Goal: Task Accomplishment & Management: Complete application form

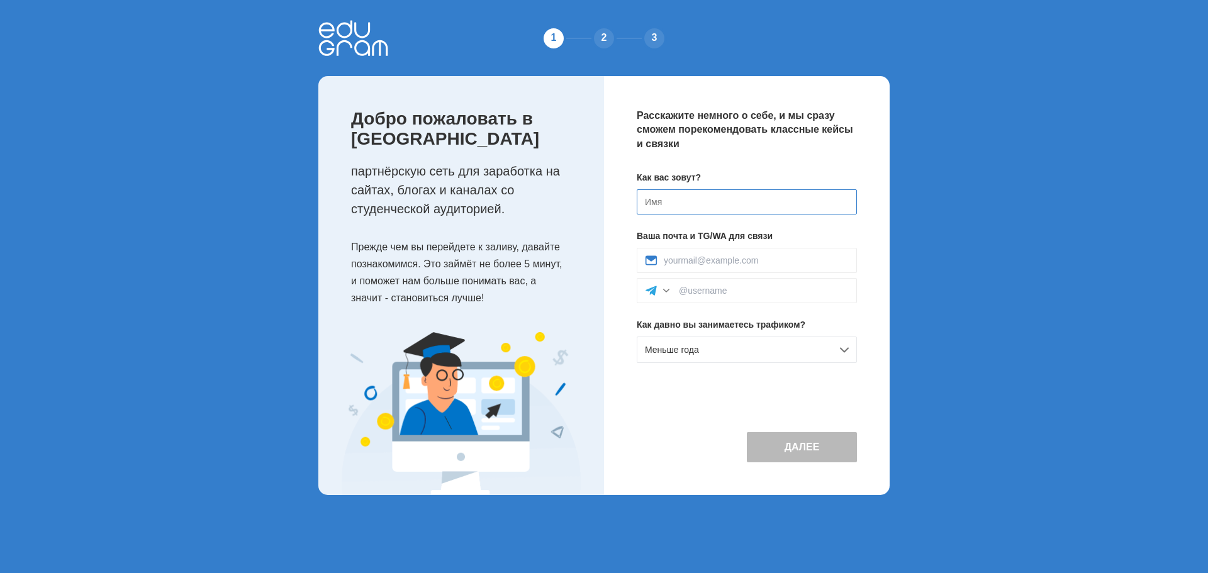
click at [711, 201] on input at bounding box center [747, 201] width 220 height 25
click at [692, 208] on input at bounding box center [747, 201] width 220 height 25
click at [753, 258] on input at bounding box center [756, 261] width 185 height 10
click at [696, 291] on input at bounding box center [764, 291] width 170 height 10
type input "@0507z4"
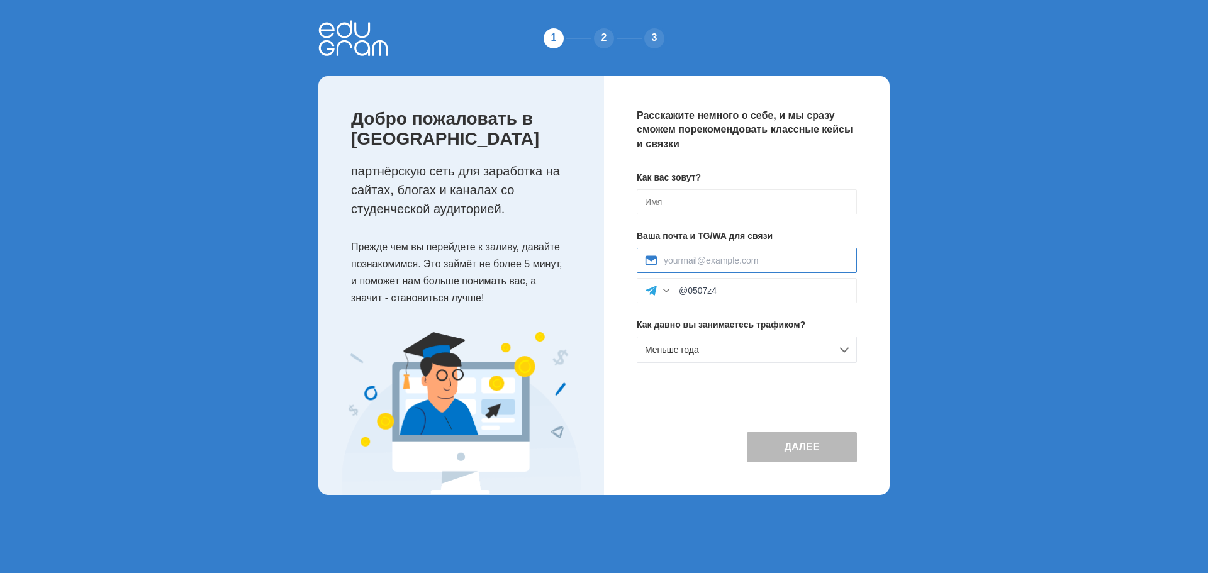
click at [767, 256] on input at bounding box center [756, 261] width 185 height 10
type input "gosh13wang@gmail.com"
click at [760, 347] on div "Меньше года" at bounding box center [747, 350] width 220 height 26
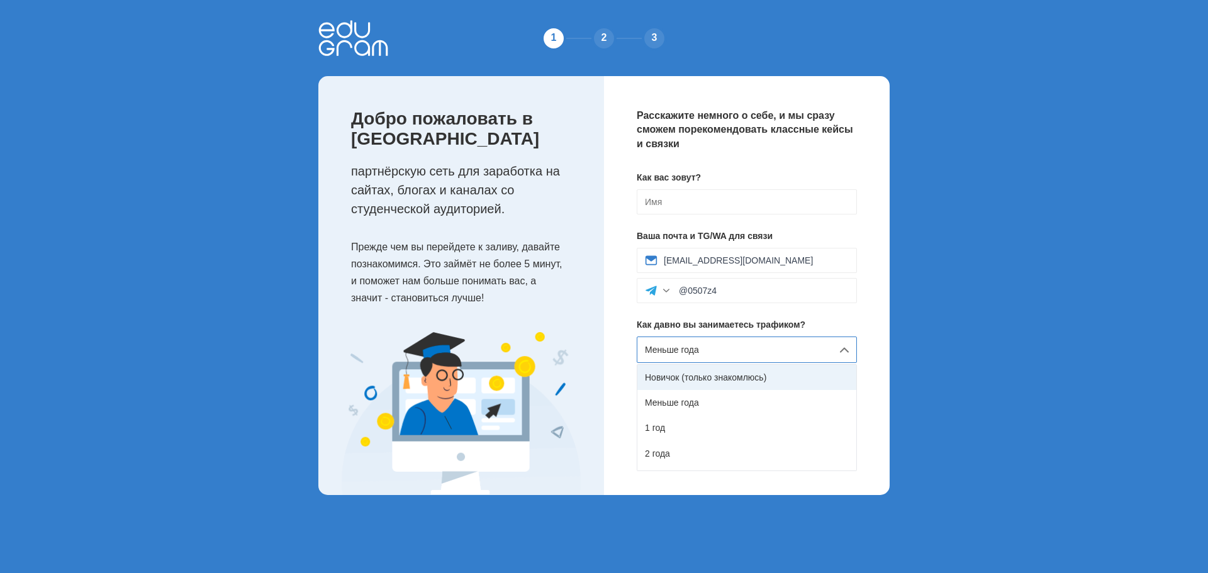
click at [735, 376] on div "Новичок (только знакомлюсь)" at bounding box center [747, 377] width 219 height 25
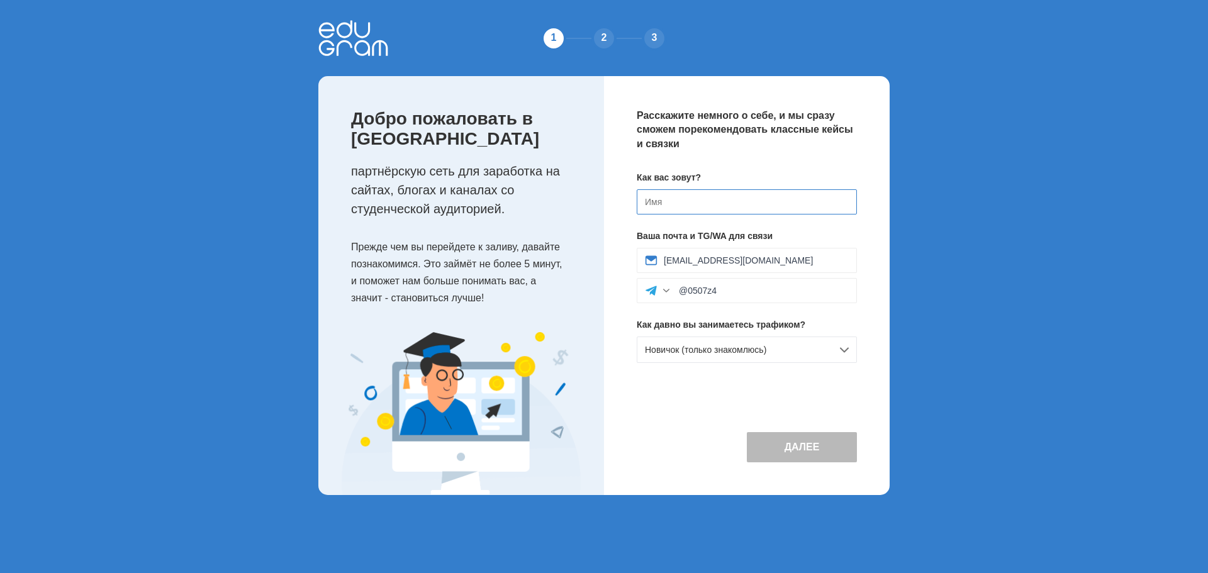
click at [695, 205] on input at bounding box center [747, 201] width 220 height 25
drag, startPoint x: 677, startPoint y: 200, endPoint x: 597, endPoint y: 199, distance: 79.9
click at [597, 199] on div "Добро пожаловать в Edugram партнёрскую сеть для заработка на сайтах, блогах и к…" at bounding box center [603, 285] width 571 height 419
type input "[PERSON_NAME]"
click at [826, 450] on button "Далее" at bounding box center [802, 447] width 110 height 30
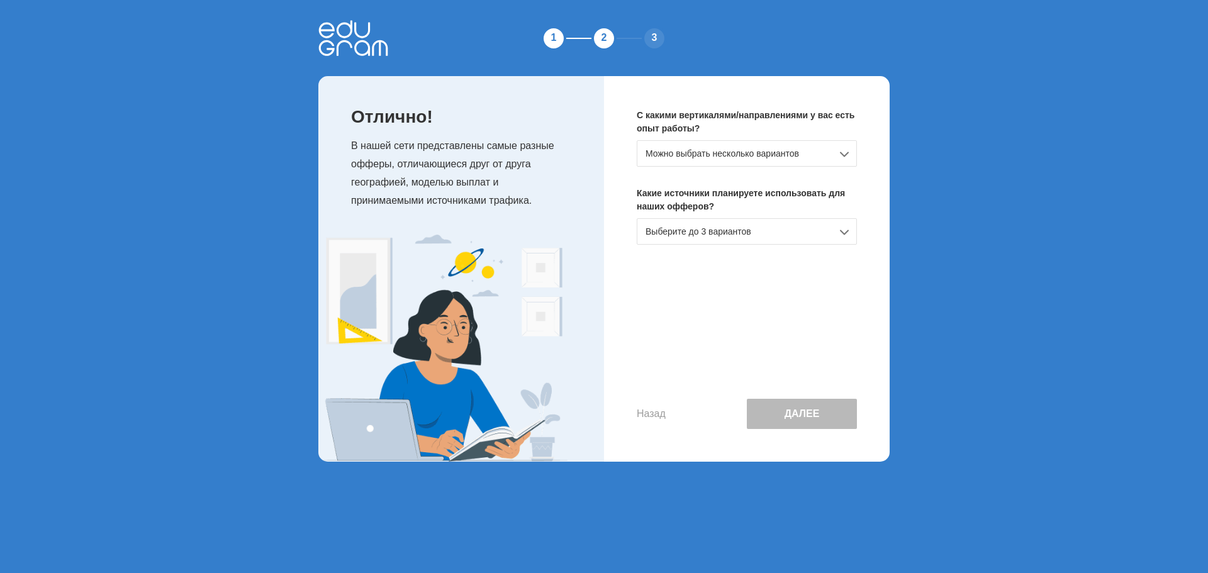
click at [772, 155] on div "Можно выбрать несколько вариантов" at bounding box center [747, 153] width 220 height 26
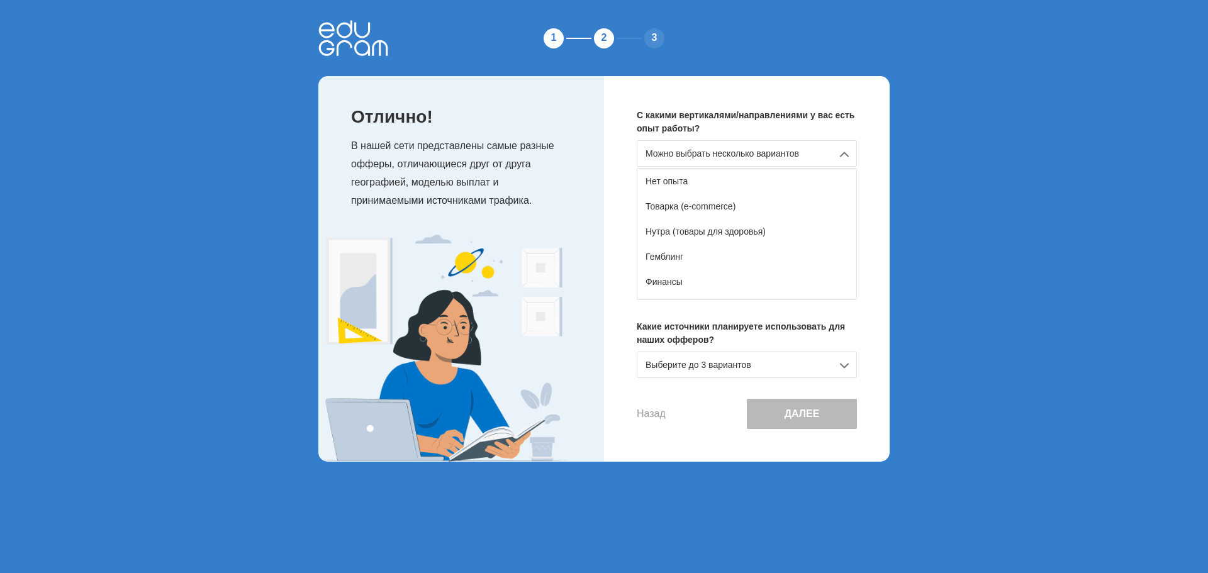
click at [772, 158] on div "Можно выбрать несколько вариантов" at bounding box center [747, 153] width 220 height 26
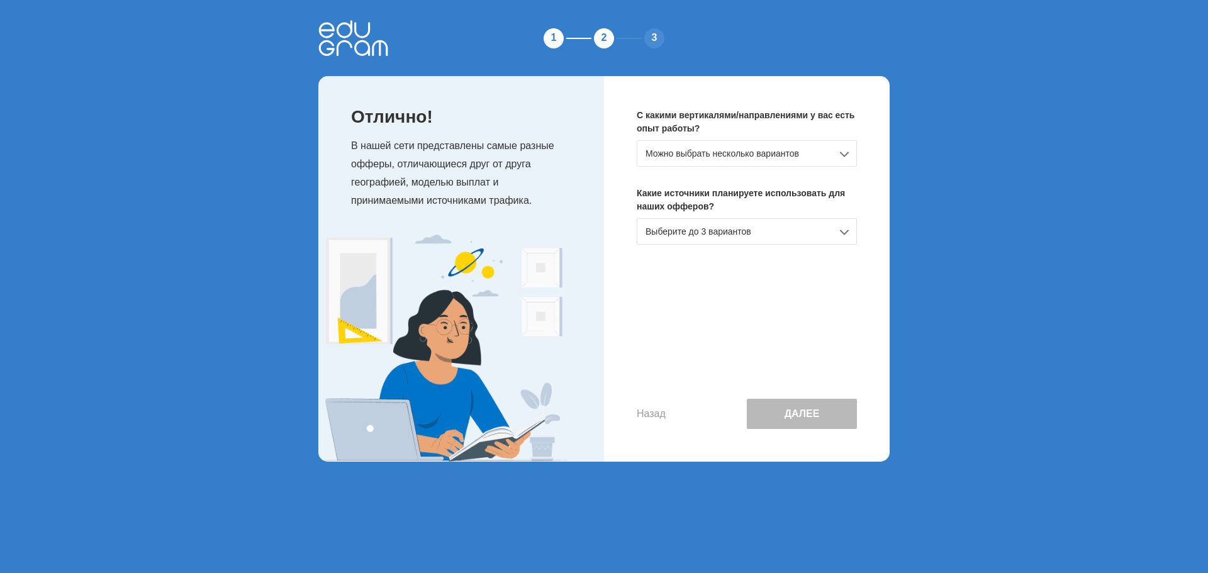
click at [737, 149] on div "Можно выбрать несколько вариантов" at bounding box center [747, 153] width 220 height 26
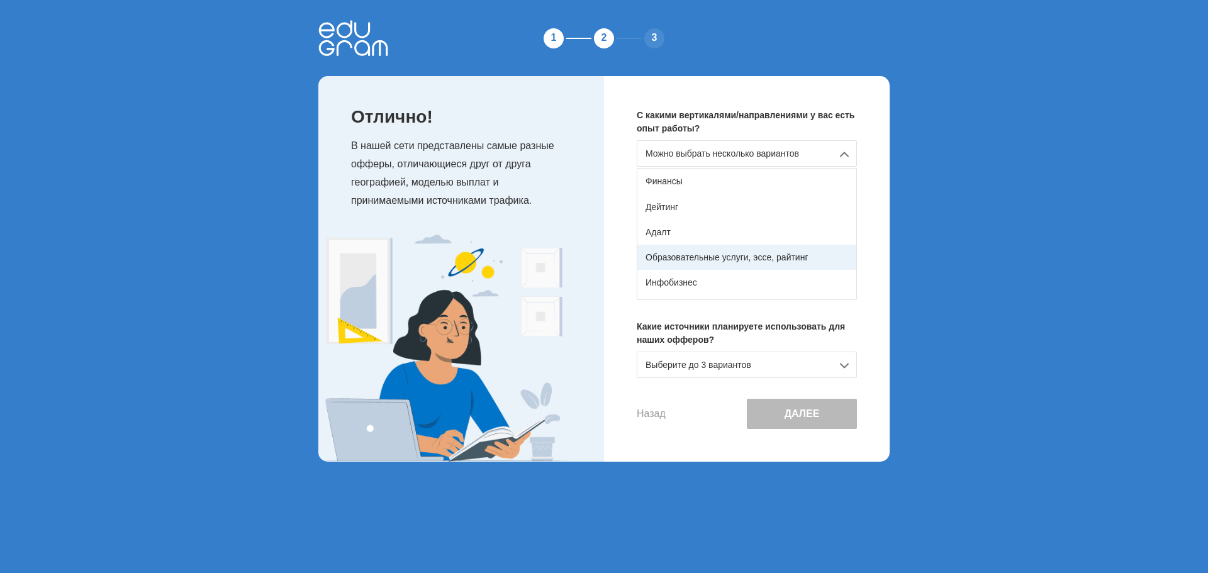
scroll to position [96, 0]
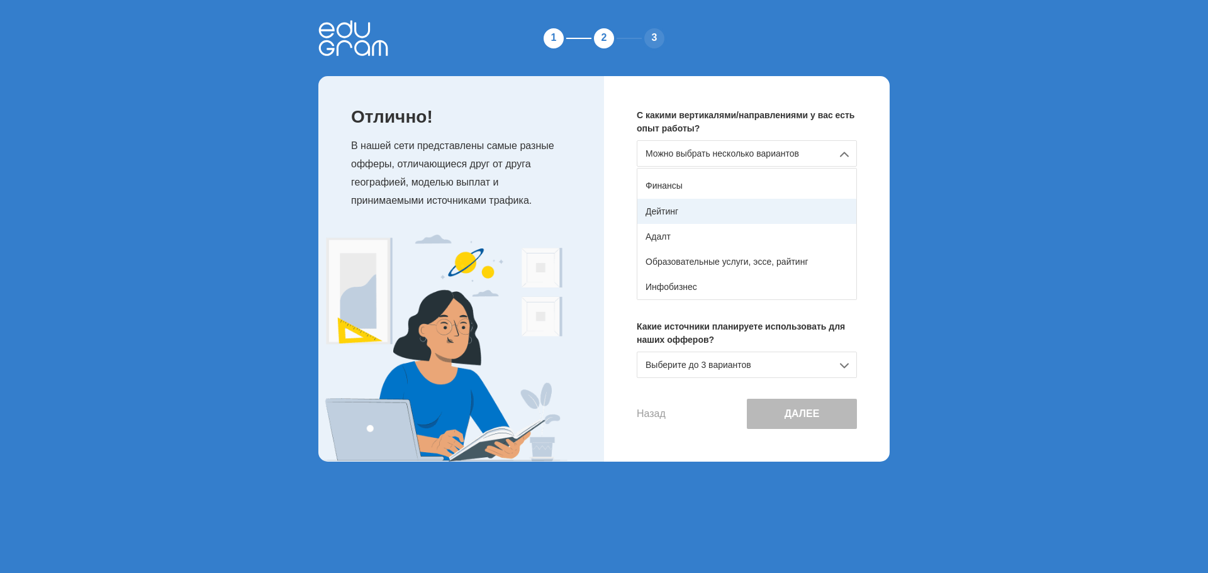
click at [714, 215] on div "Дейтинг" at bounding box center [747, 211] width 219 height 25
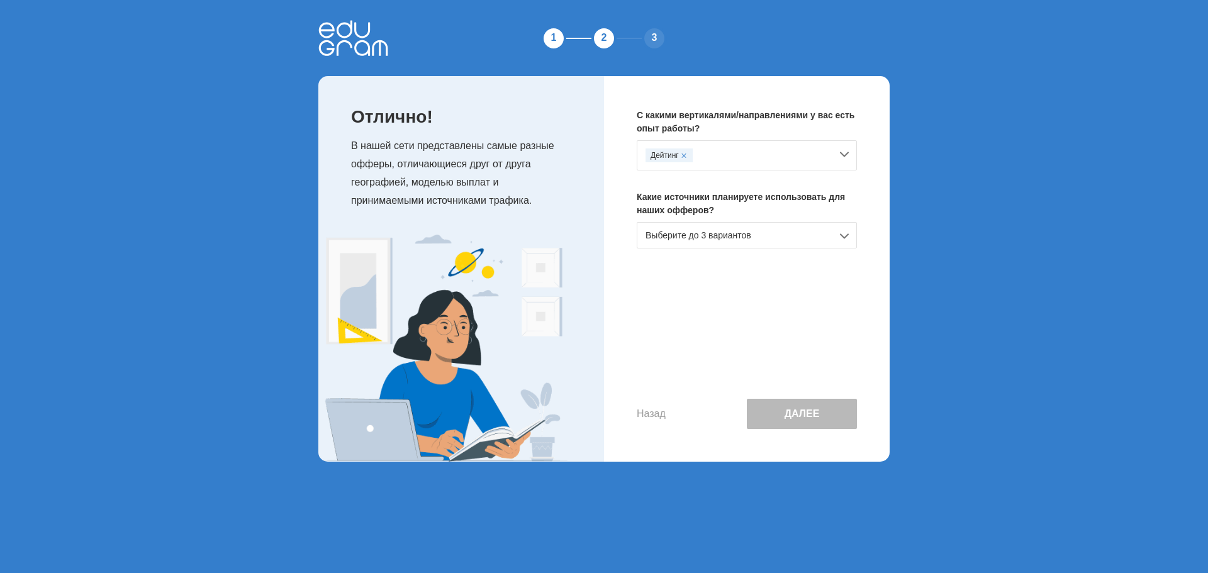
click at [748, 149] on div "Дейтинг" at bounding box center [739, 156] width 186 height 14
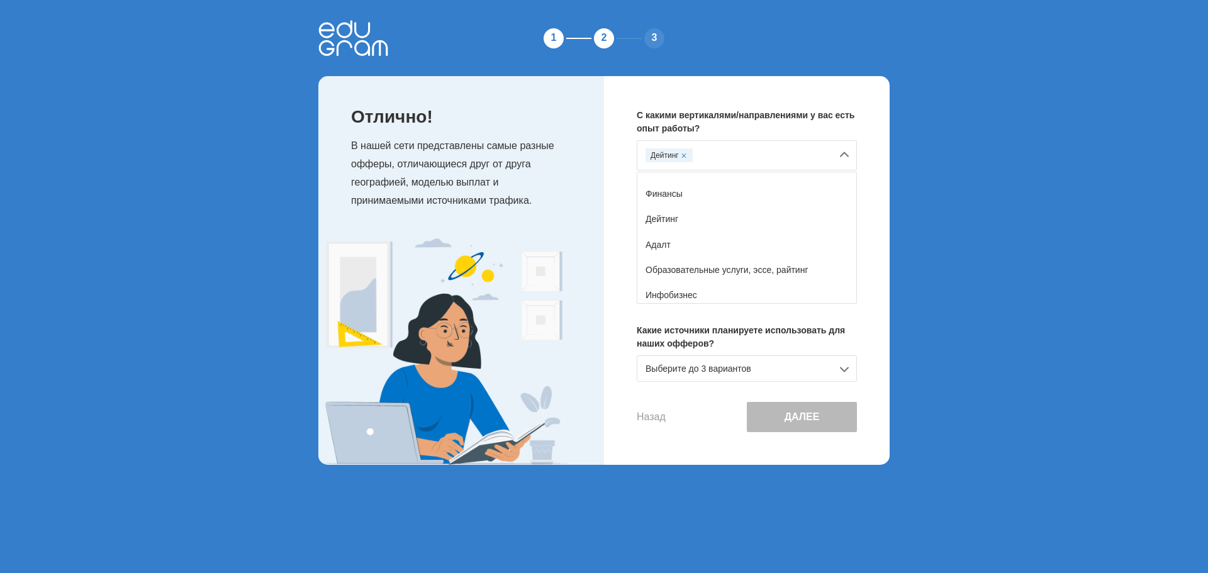
scroll to position [99, 0]
click at [773, 256] on div "Образовательные услуги, эссе, райтинг" at bounding box center [747, 262] width 219 height 25
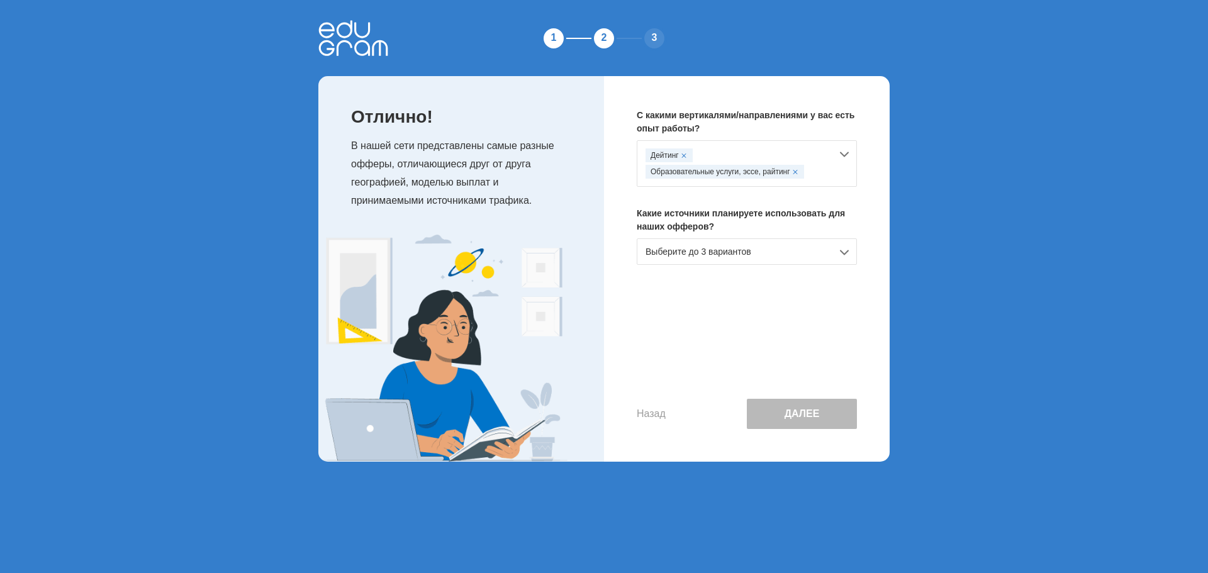
click at [850, 153] on div "Дейтинг Образовательные услуги, эссе, райтинг" at bounding box center [747, 163] width 220 height 47
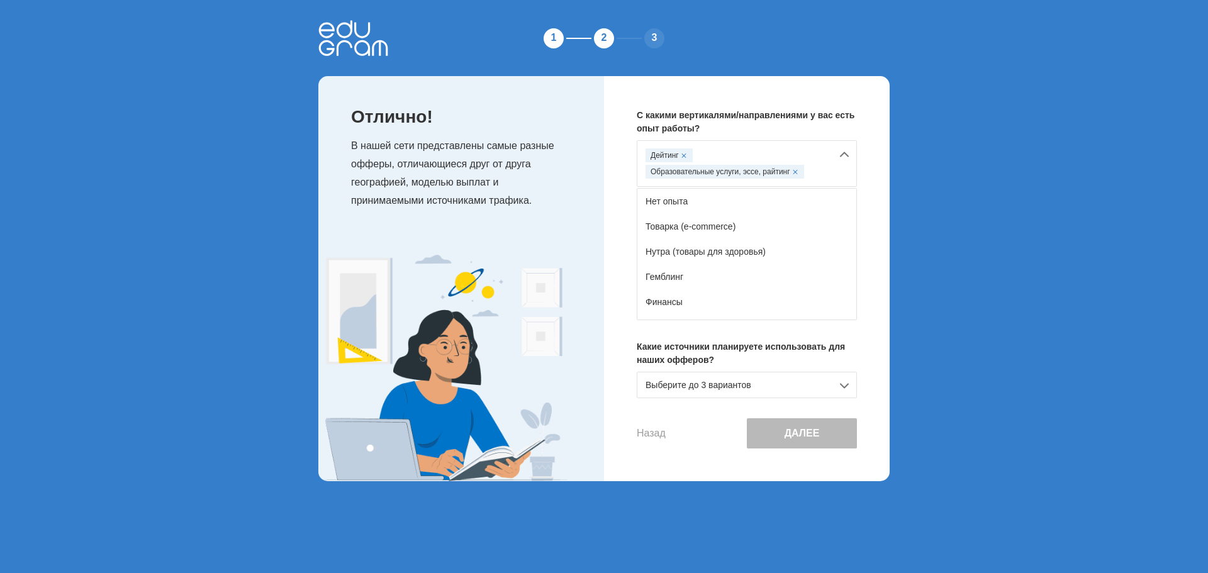
drag, startPoint x: 853, startPoint y: 205, endPoint x: 871, endPoint y: 192, distance: 22.2
click at [871, 192] on div "С какими вертикалями/направлениями у вас есть опыт работы? Дейтинг Образователь…" at bounding box center [747, 278] width 286 height 405
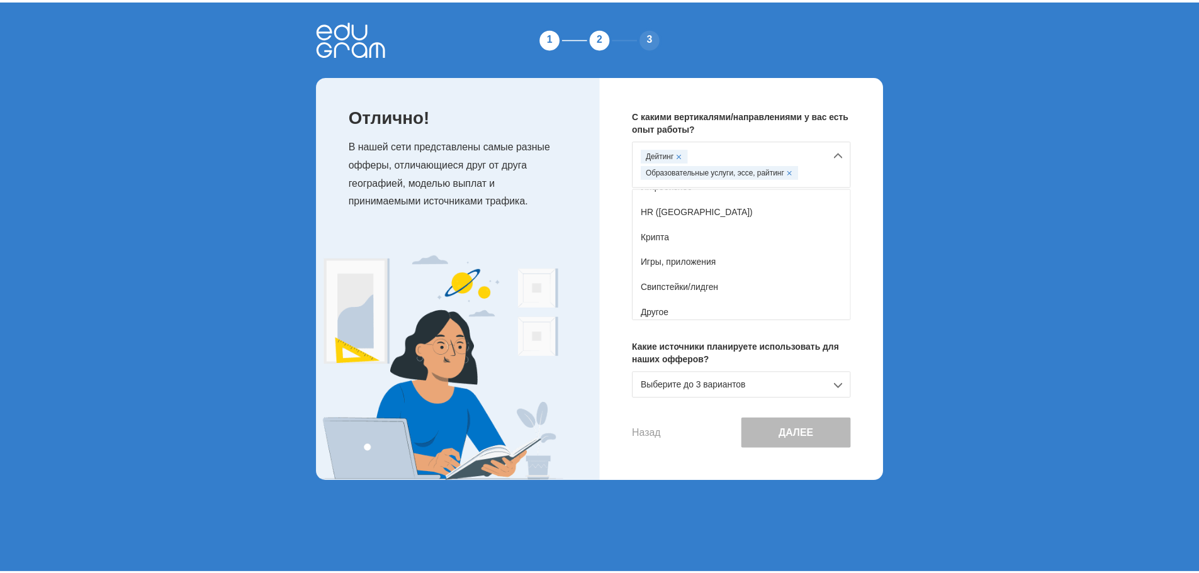
scroll to position [222, 0]
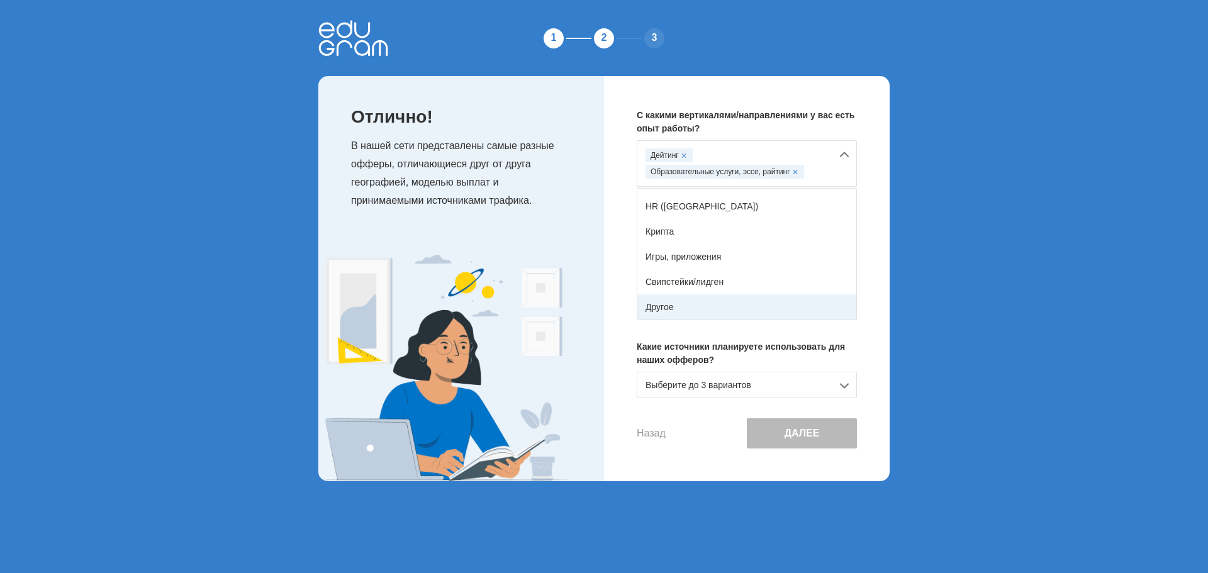
click at [784, 310] on div "Другое" at bounding box center [747, 307] width 219 height 25
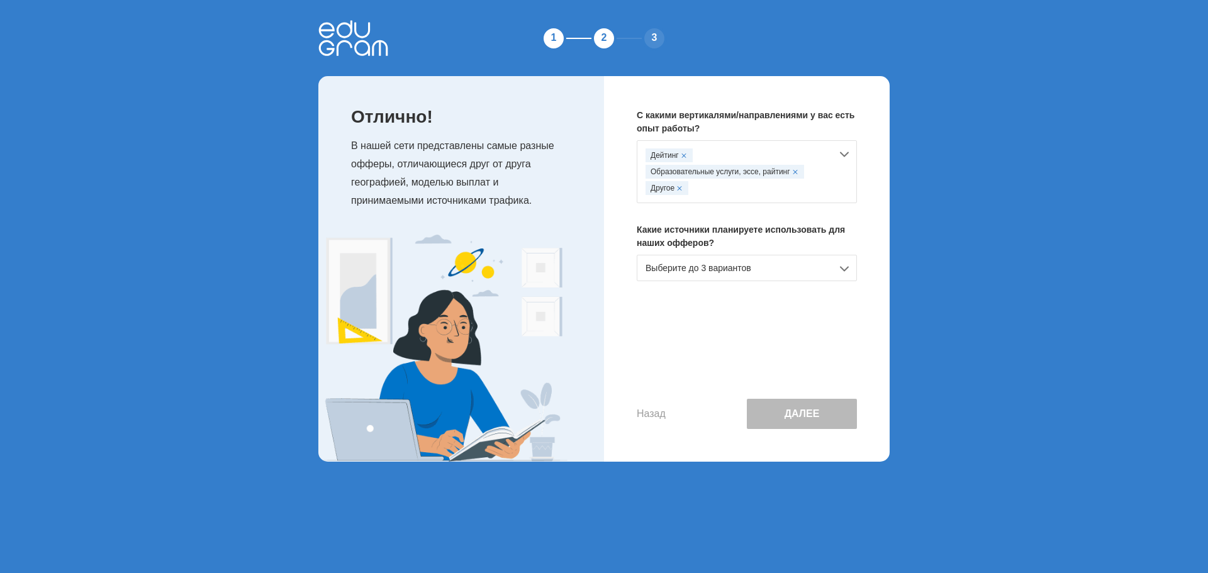
click at [802, 415] on button "Далее" at bounding box center [802, 414] width 110 height 30
click at [779, 271] on div "Выберите до 3 вариантов" at bounding box center [747, 268] width 220 height 26
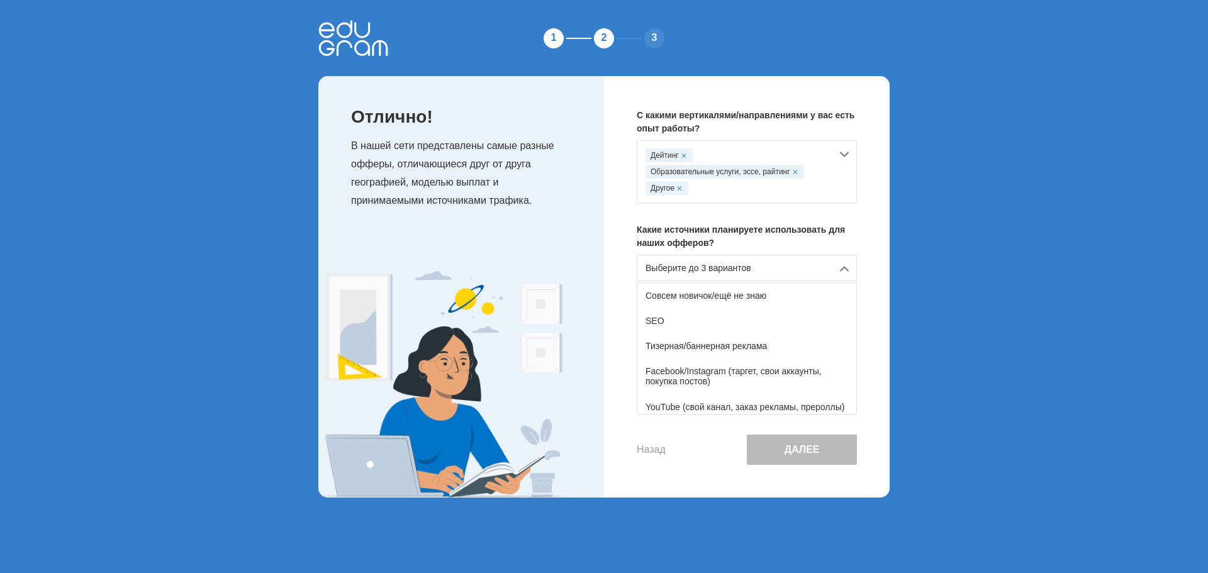
click at [794, 171] on span at bounding box center [795, 171] width 5 height 5
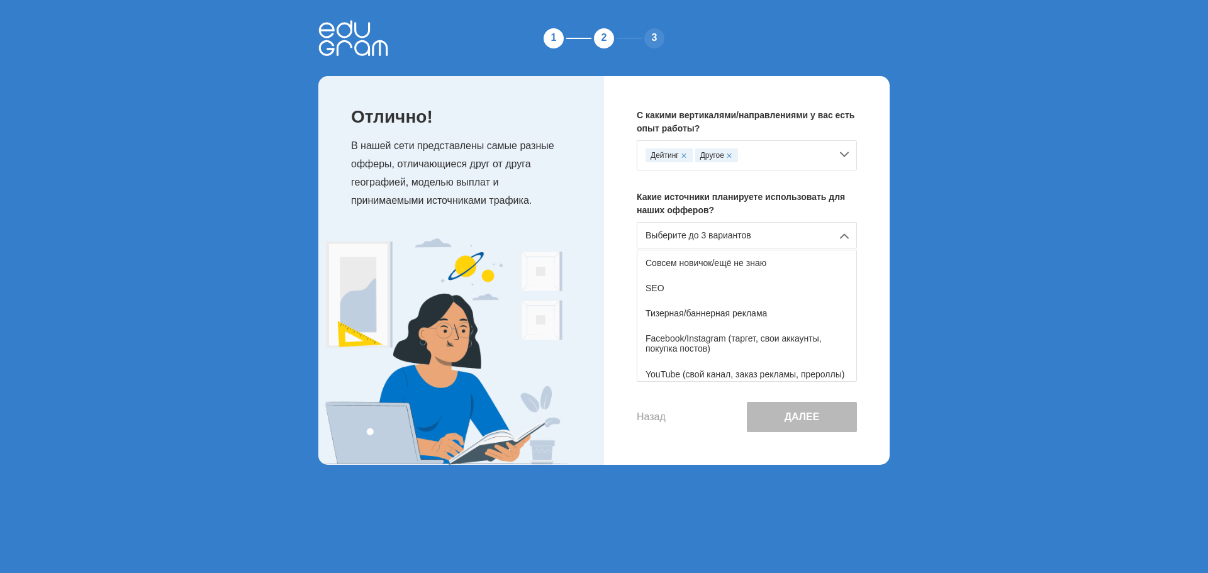
click at [733, 152] on div "Другое" at bounding box center [716, 156] width 43 height 14
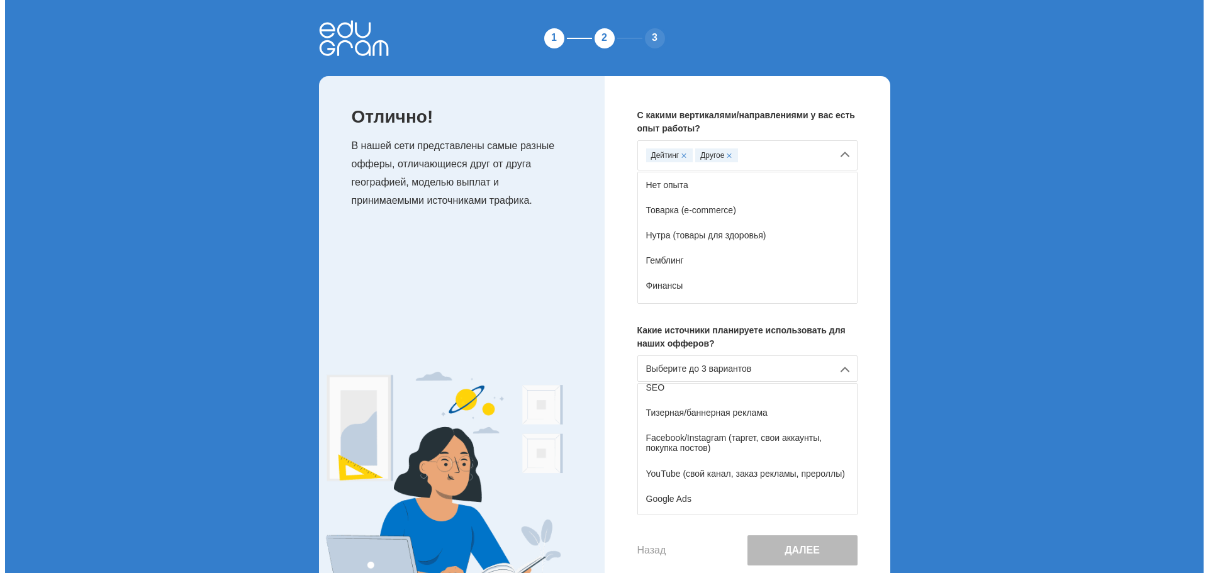
scroll to position [46, 0]
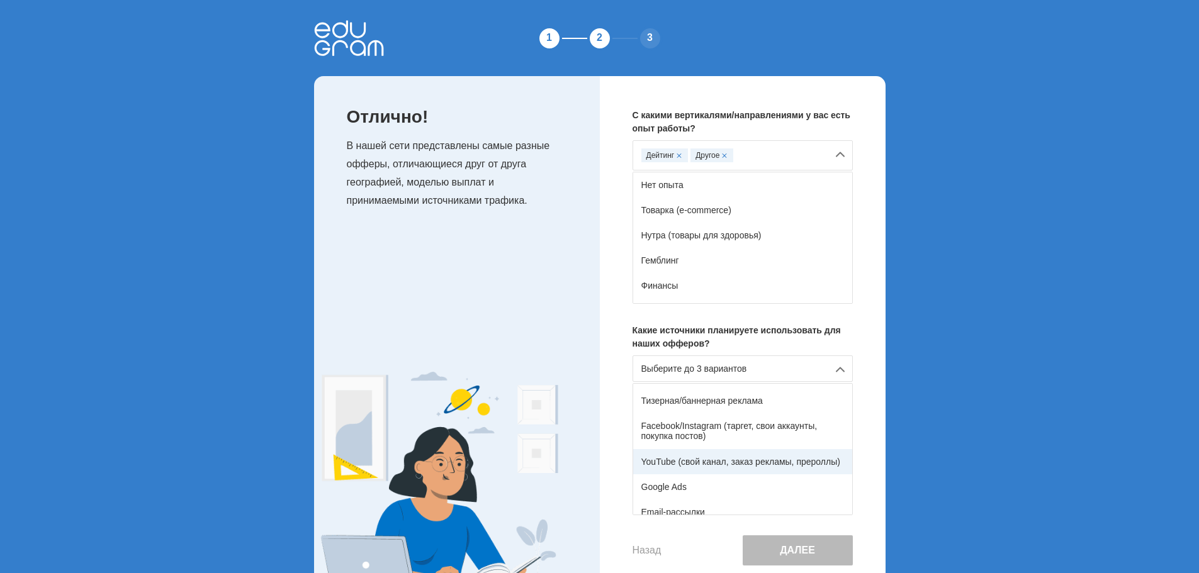
click at [769, 465] on div "YouTube (свой канал, заказ рекламы, прероллы)" at bounding box center [742, 461] width 219 height 25
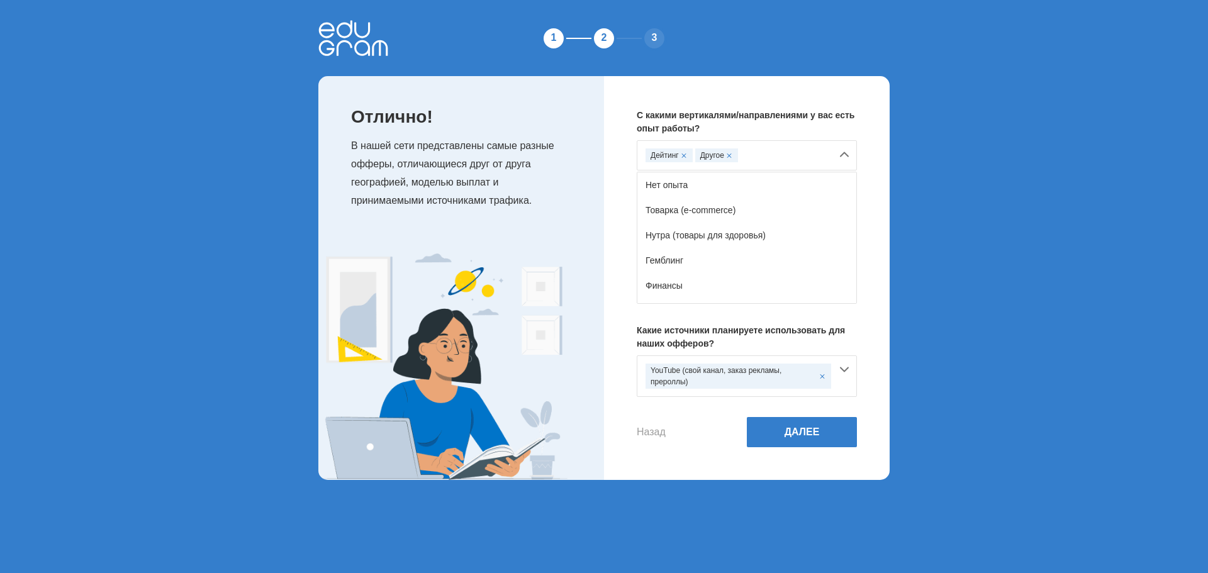
click at [728, 154] on span at bounding box center [729, 155] width 5 height 5
click at [804, 429] on button "Далее" at bounding box center [802, 432] width 110 height 30
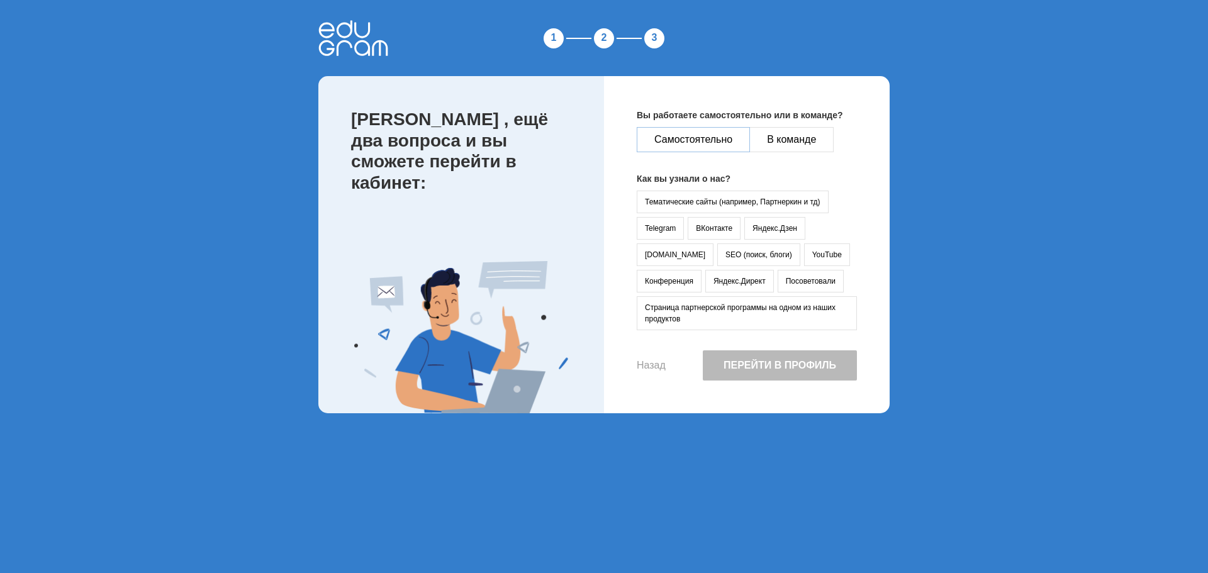
click at [685, 132] on button "Самостоятельно" at bounding box center [693, 139] width 113 height 25
click at [804, 255] on button "YouTube" at bounding box center [827, 255] width 46 height 23
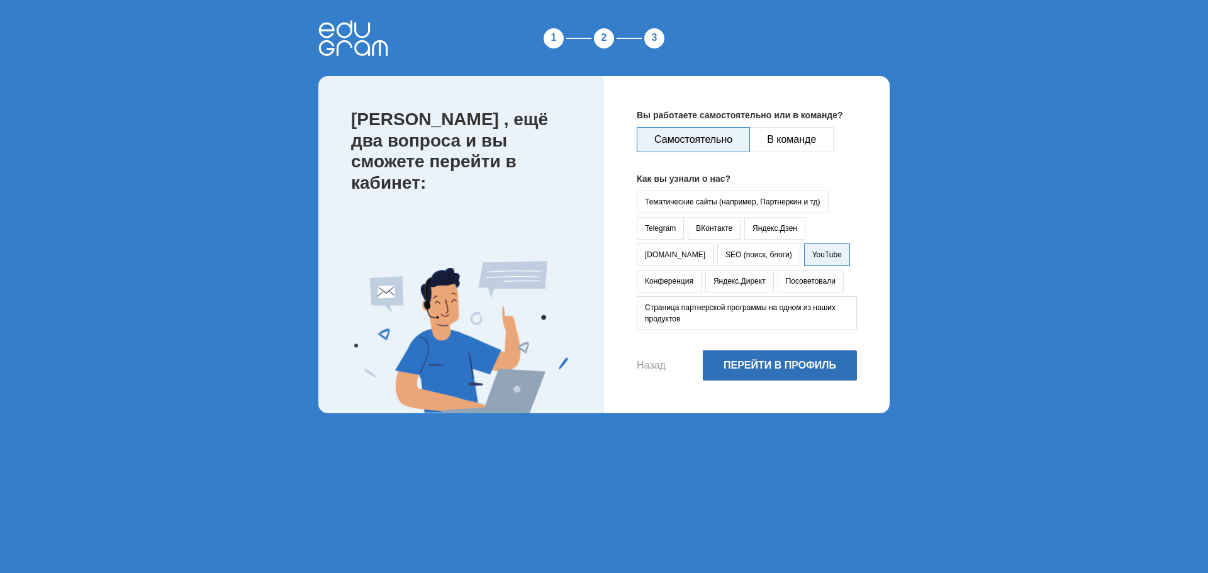
click at [779, 369] on button "Перейти в профиль" at bounding box center [780, 366] width 154 height 30
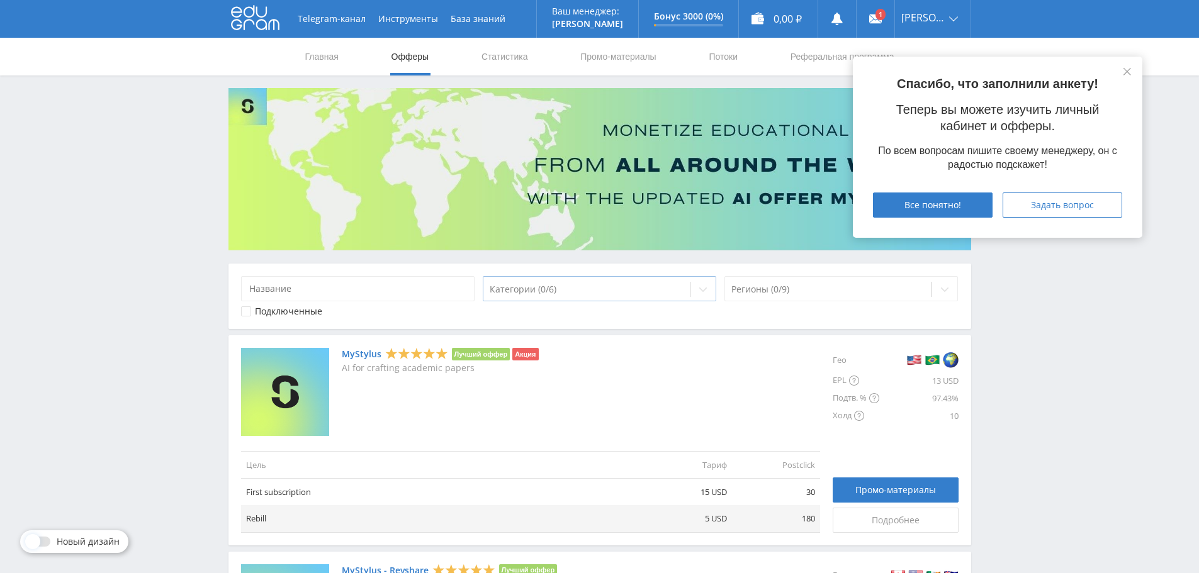
click at [602, 295] on div at bounding box center [587, 289] width 194 height 13
click at [411, 295] on input at bounding box center [358, 288] width 234 height 25
click at [938, 205] on span "Все понятно!" at bounding box center [932, 205] width 57 height 10
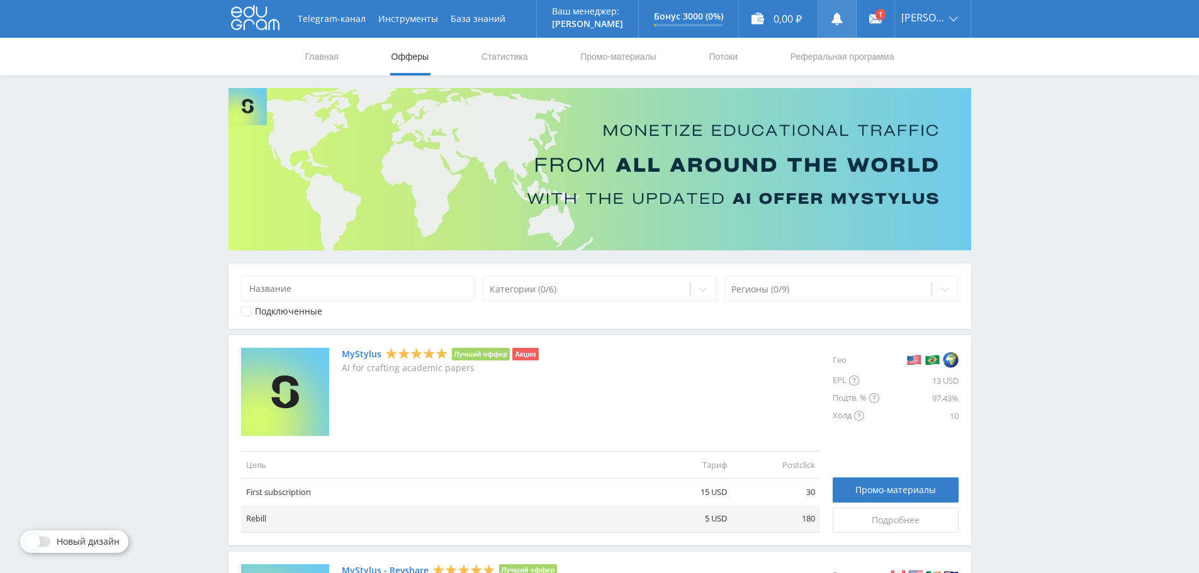
click at [853, 22] on link at bounding box center [837, 19] width 38 height 38
click at [847, 19] on link at bounding box center [837, 19] width 38 height 38
click at [875, 26] on link at bounding box center [876, 19] width 38 height 38
click at [351, 290] on input at bounding box center [358, 288] width 234 height 25
click at [582, 295] on div at bounding box center [587, 289] width 194 height 13
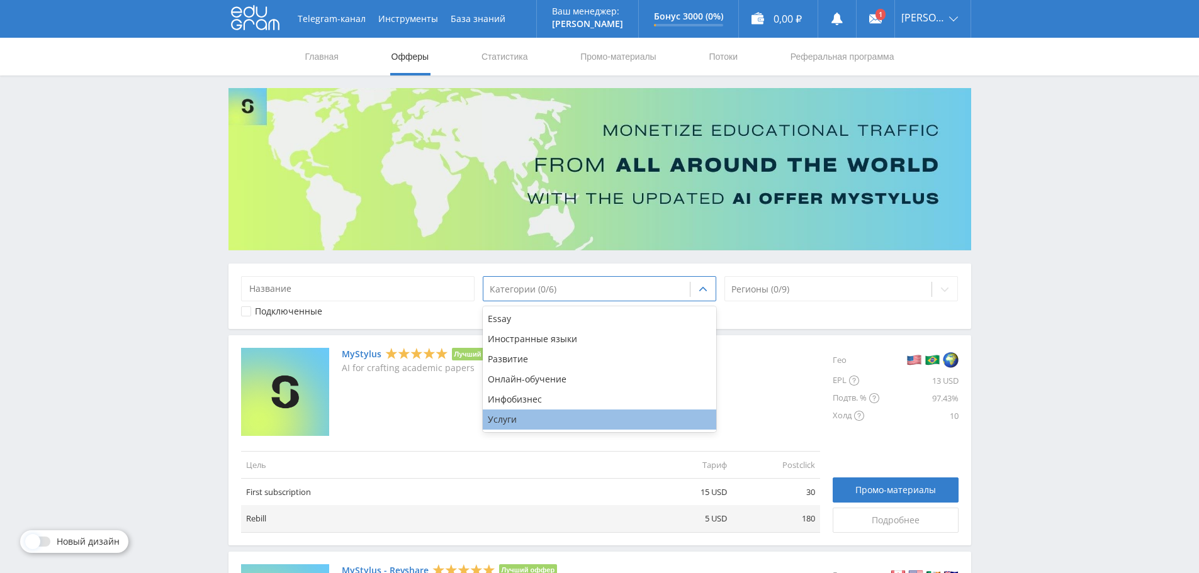
click at [510, 417] on div "Услуги" at bounding box center [600, 420] width 234 height 20
click at [916, 285] on div at bounding box center [828, 289] width 194 height 13
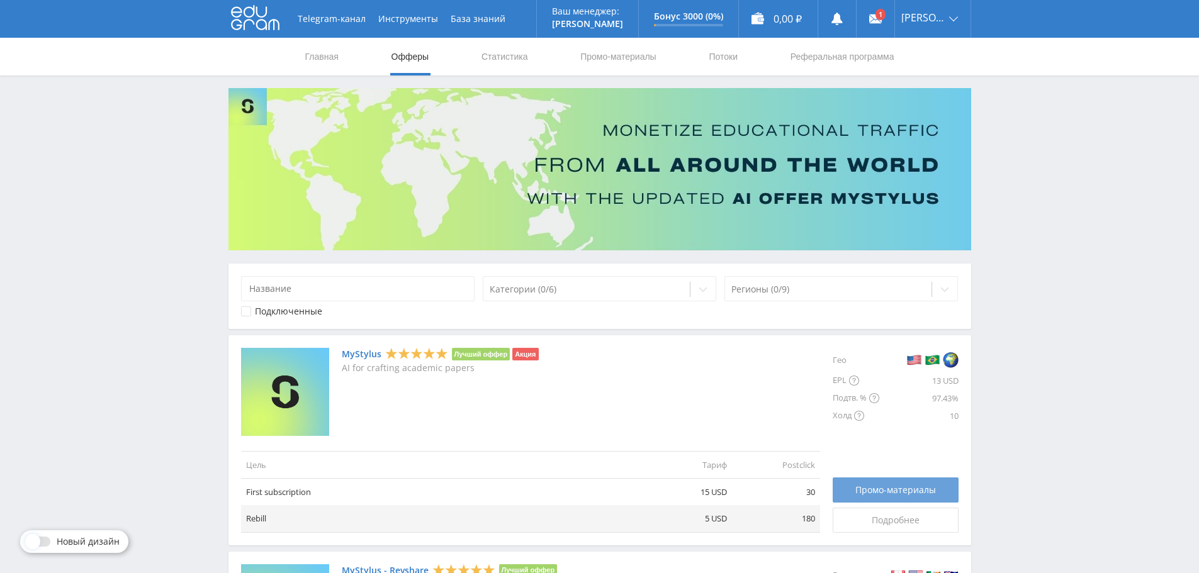
drag, startPoint x: 903, startPoint y: 484, endPoint x: 944, endPoint y: 482, distance: 41.0
click at [903, 483] on link "Промо-материалы" at bounding box center [896, 490] width 126 height 25
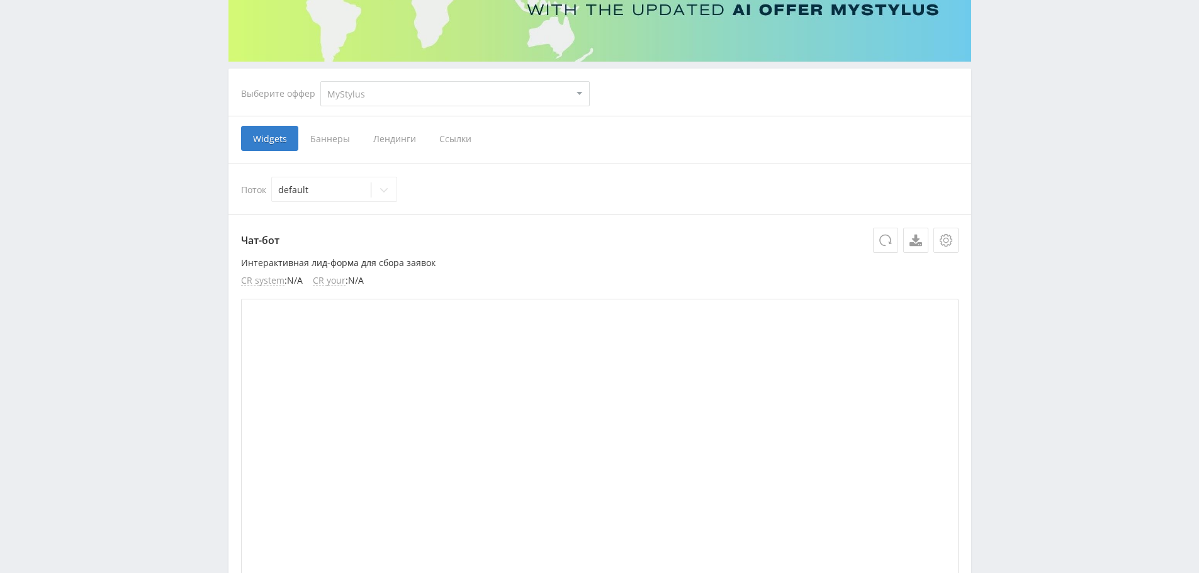
click at [462, 147] on span "Ссылки" at bounding box center [455, 138] width 56 height 25
click at [0, 0] on input "Ссылки" at bounding box center [0, 0] width 0 height 0
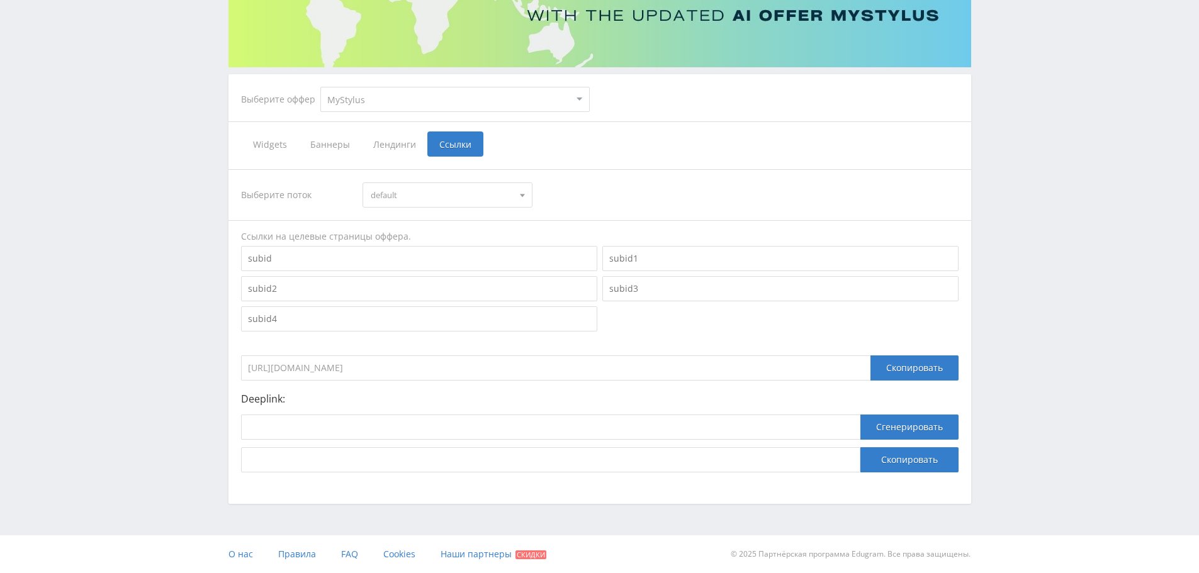
scroll to position [183, 0]
click at [907, 374] on div "Скопировать" at bounding box center [914, 368] width 88 height 25
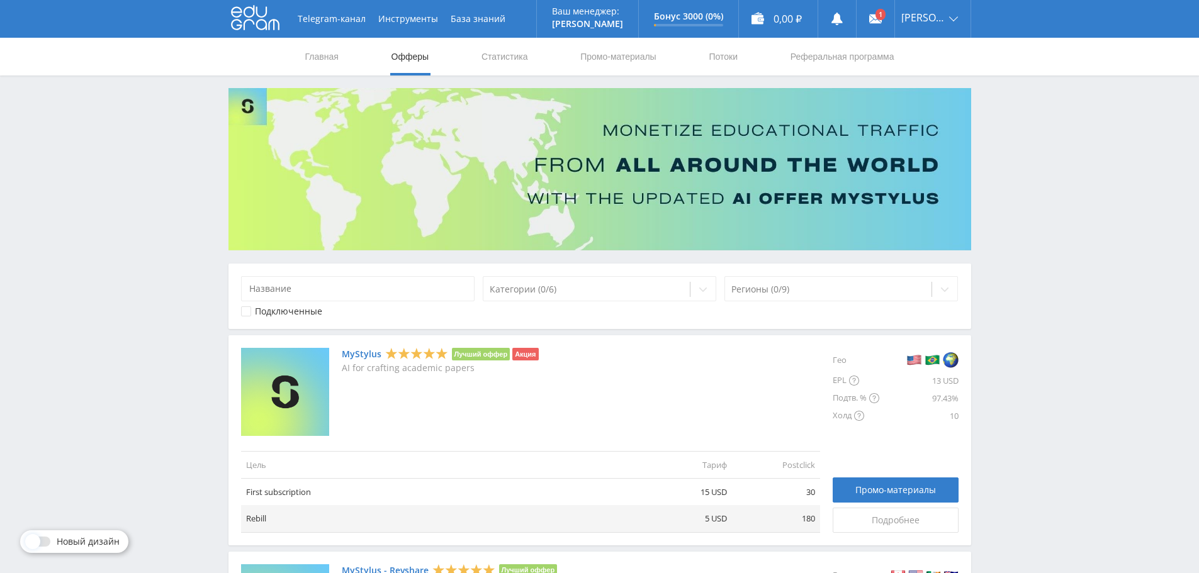
click at [371, 354] on link "MyStylus" at bounding box center [362, 354] width 40 height 10
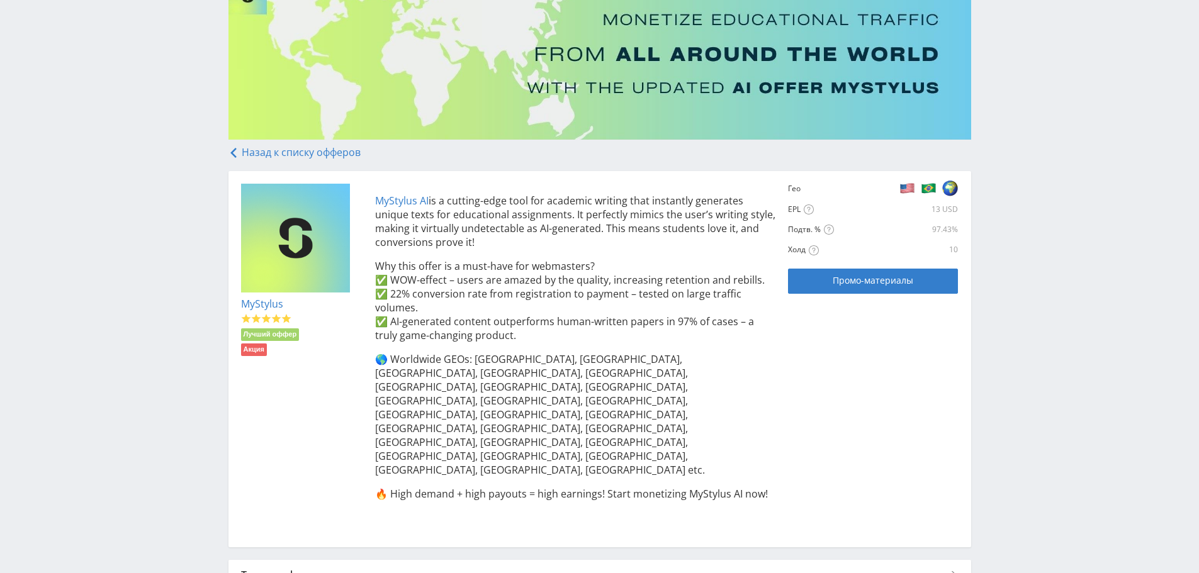
scroll to position [177, 0]
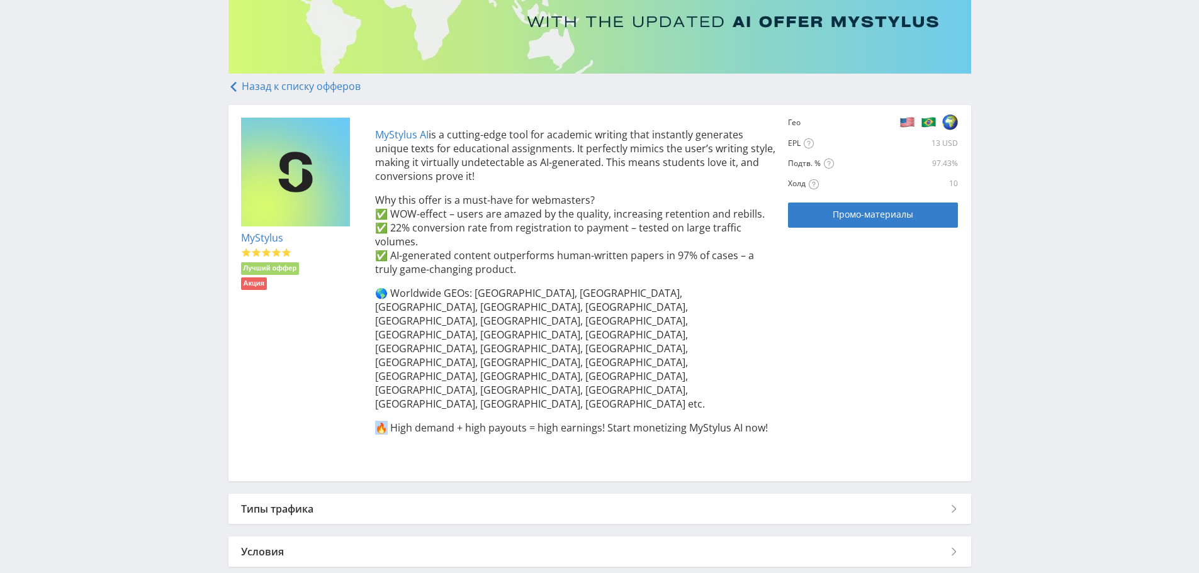
drag, startPoint x: 386, startPoint y: 359, endPoint x: 376, endPoint y: 362, distance: 10.4
click at [376, 421] on p "🔥 High demand + high payouts = high earnings! Start monetizing MyStylus AI now!" at bounding box center [575, 428] width 401 height 14
copy p "🔥"
